Goal: Find specific page/section: Find specific page/section

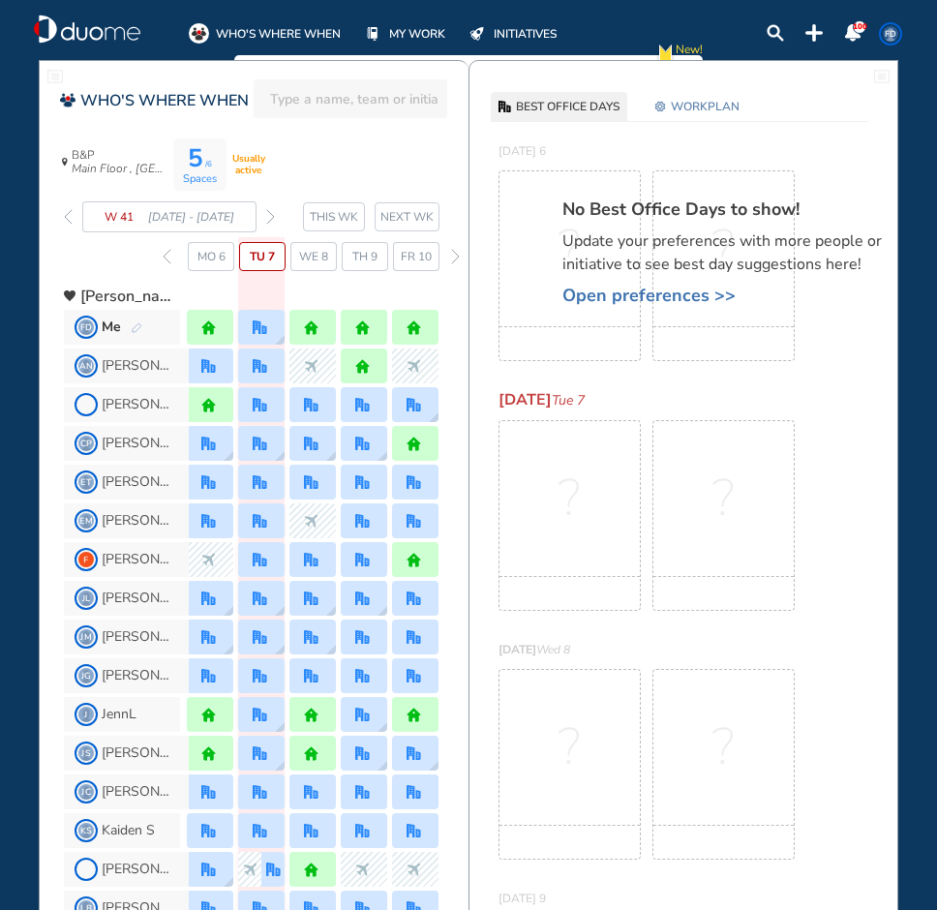
click at [272, 210] on img "forward week" at bounding box center [270, 216] width 9 height 15
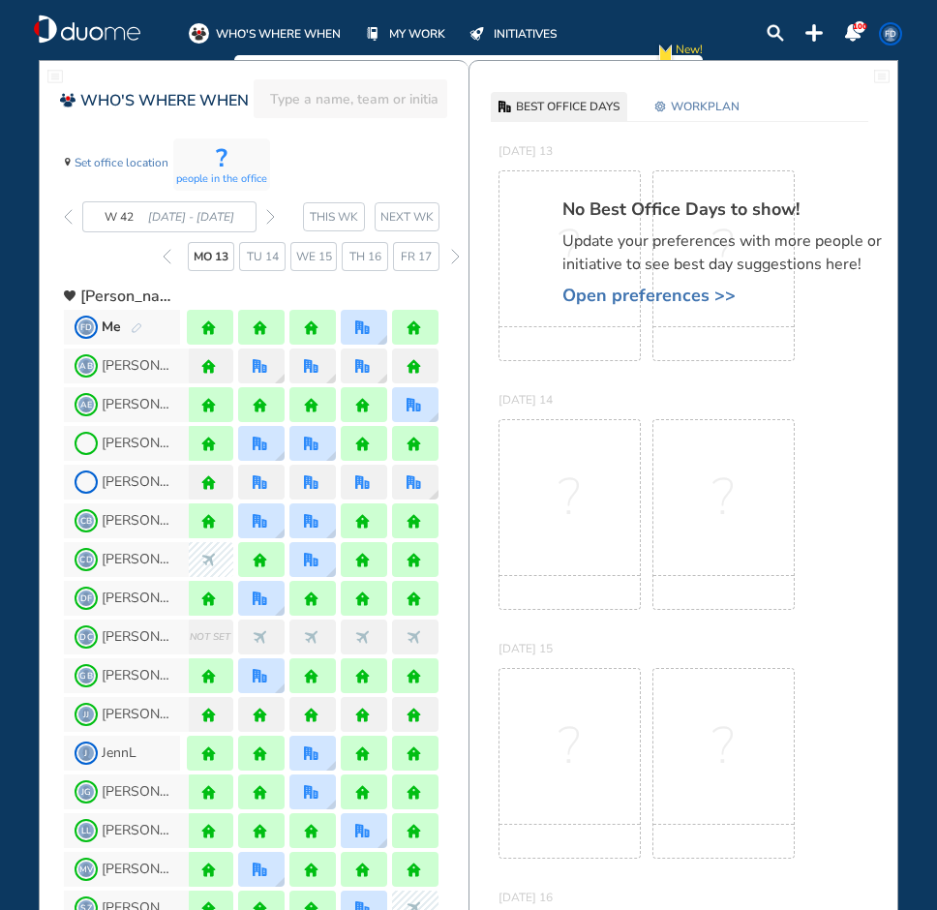
click at [272, 210] on img "forward week" at bounding box center [270, 216] width 9 height 15
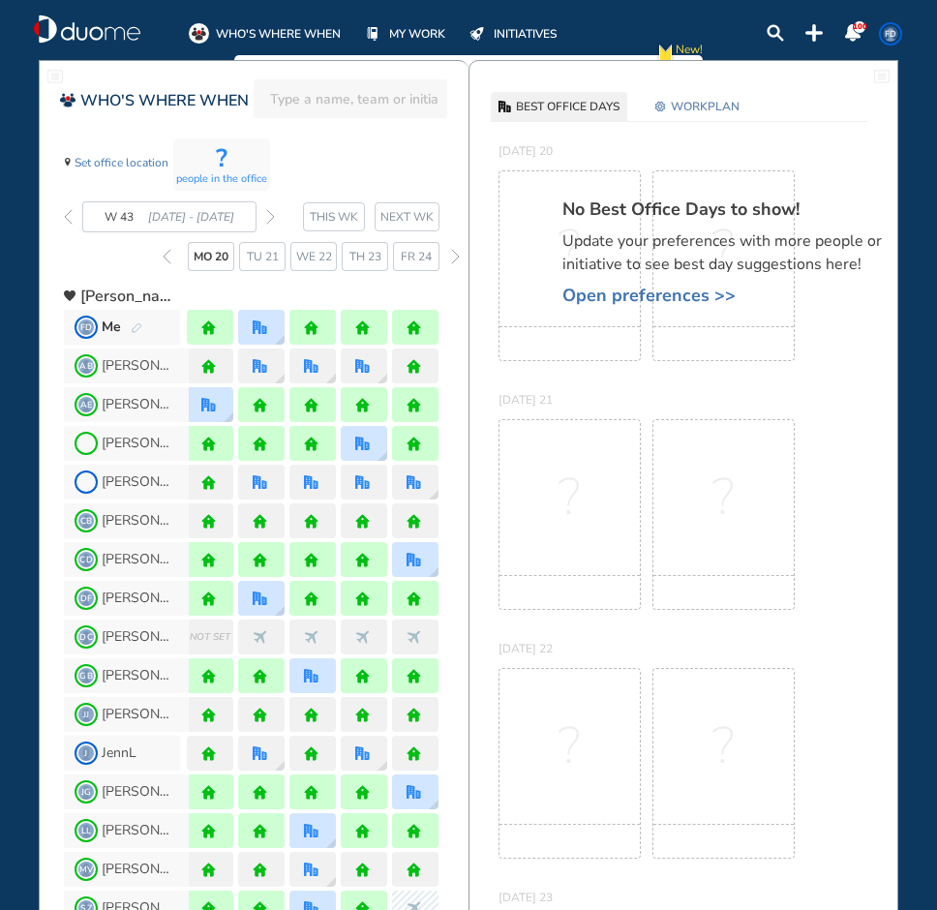
click at [271, 216] on img "forward week" at bounding box center [270, 216] width 9 height 15
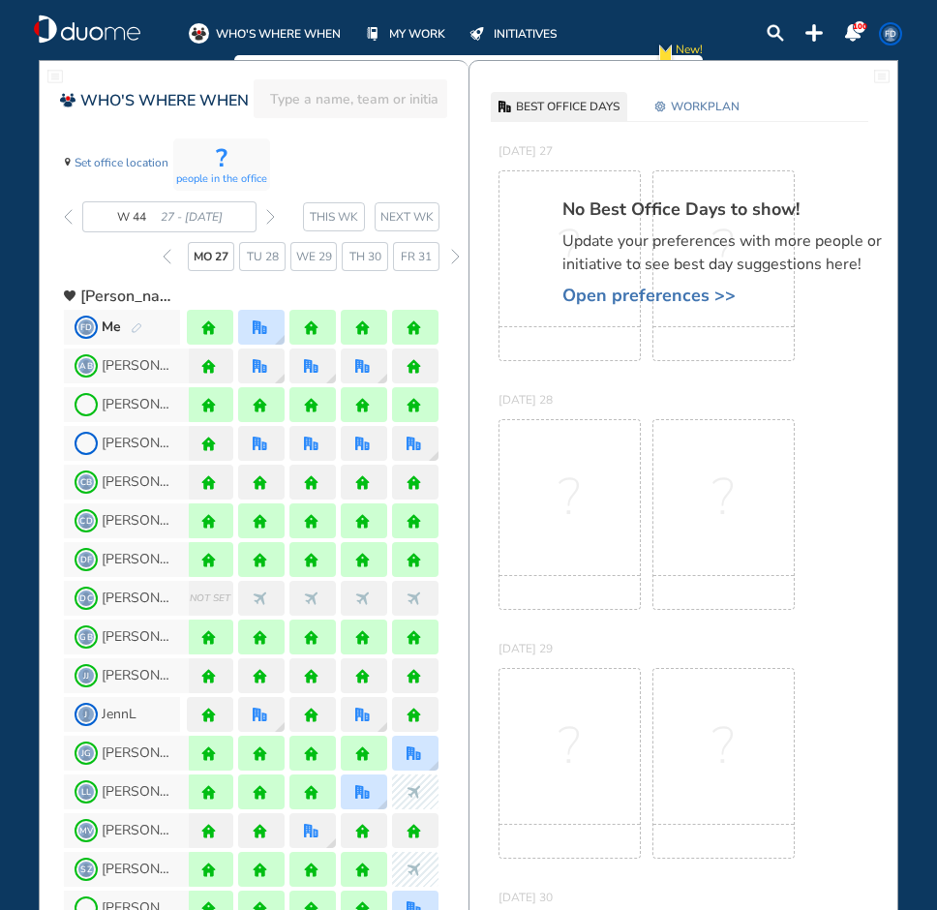
click at [271, 216] on img "forward week" at bounding box center [270, 216] width 9 height 15
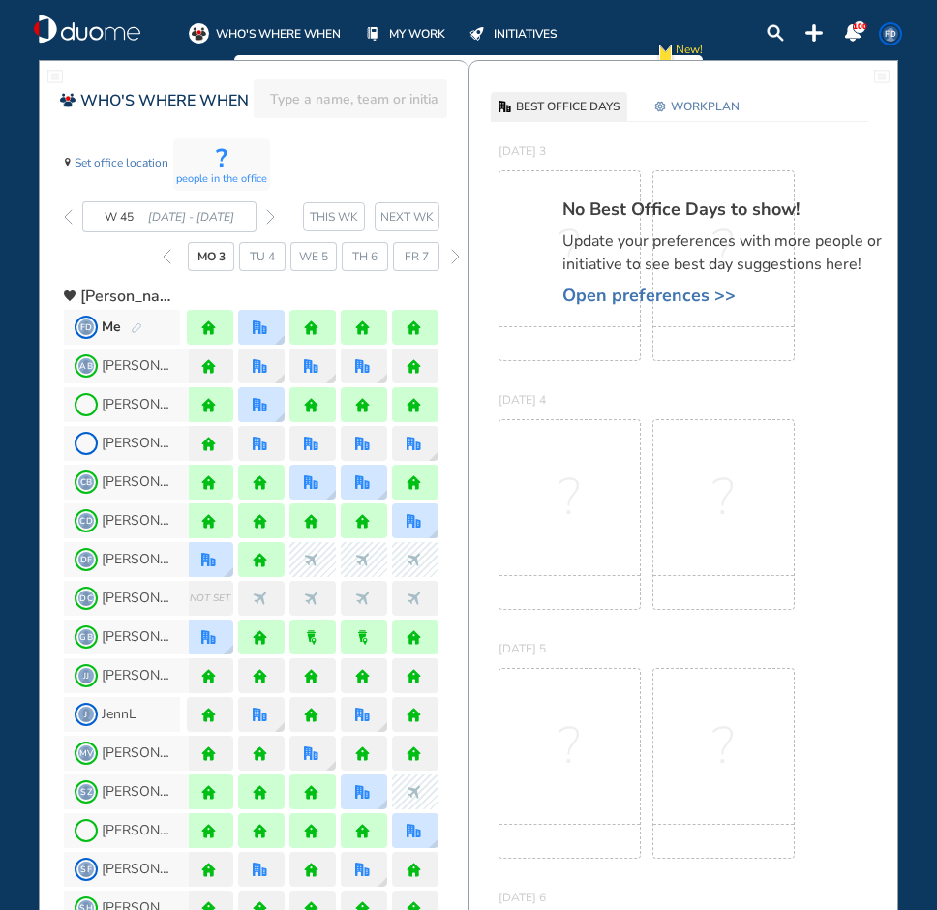
click at [271, 216] on img "forward week" at bounding box center [270, 216] width 9 height 15
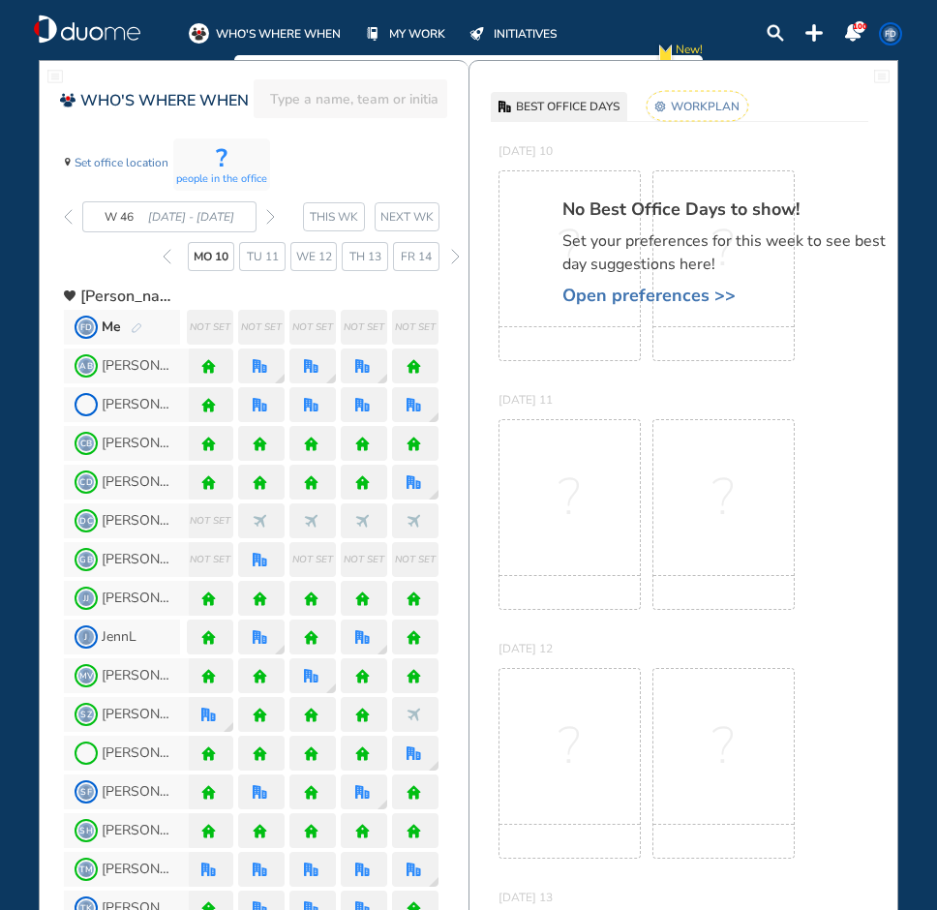
click at [605, 293] on span "Open preferences >>" at bounding box center [732, 295] width 339 height 19
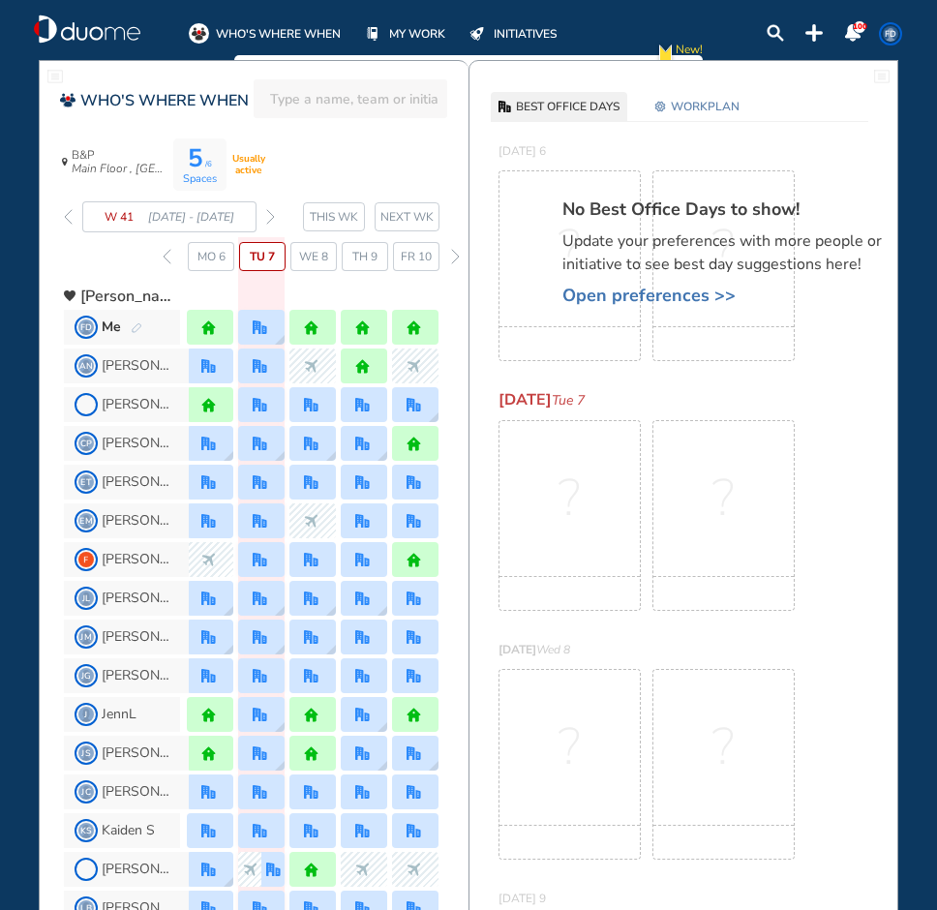
click at [400, 163] on div "5 /6 Spaces Usually active B&P Main Floor , Hotel Cubicle W 41 6 - 12 Oct' 25 T…" at bounding box center [266, 205] width 405 height 134
click at [310, 159] on div "5 /6 Spaces Usually active B&P Main Floor , Hotel Cubicle W 41 6 - 12 Oct' 25 T…" at bounding box center [266, 205] width 405 height 134
